Goal: Navigation & Orientation: Find specific page/section

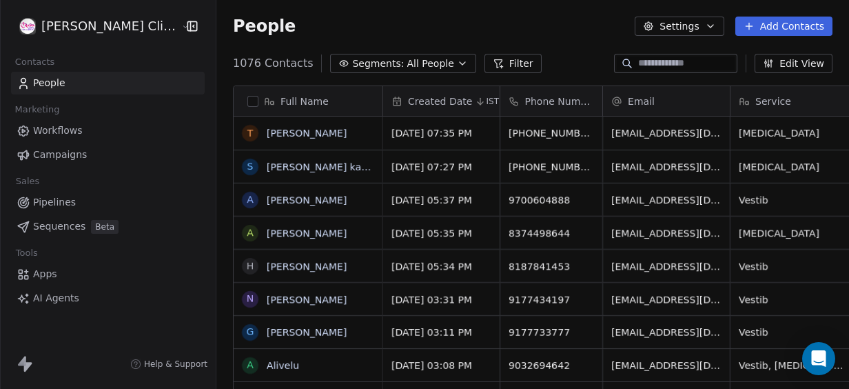
scroll to position [331, 652]
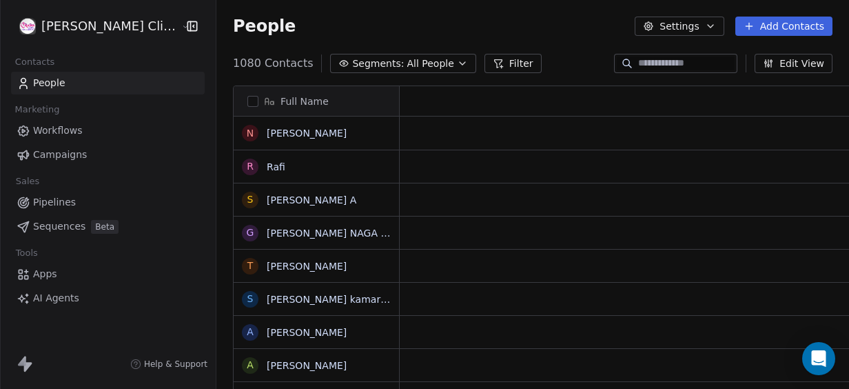
scroll to position [11, 11]
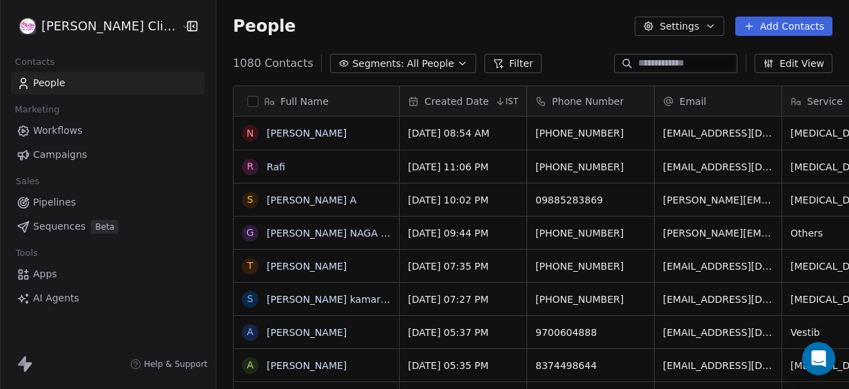
scroll to position [331, 652]
